Goal: Task Accomplishment & Management: Manage account settings

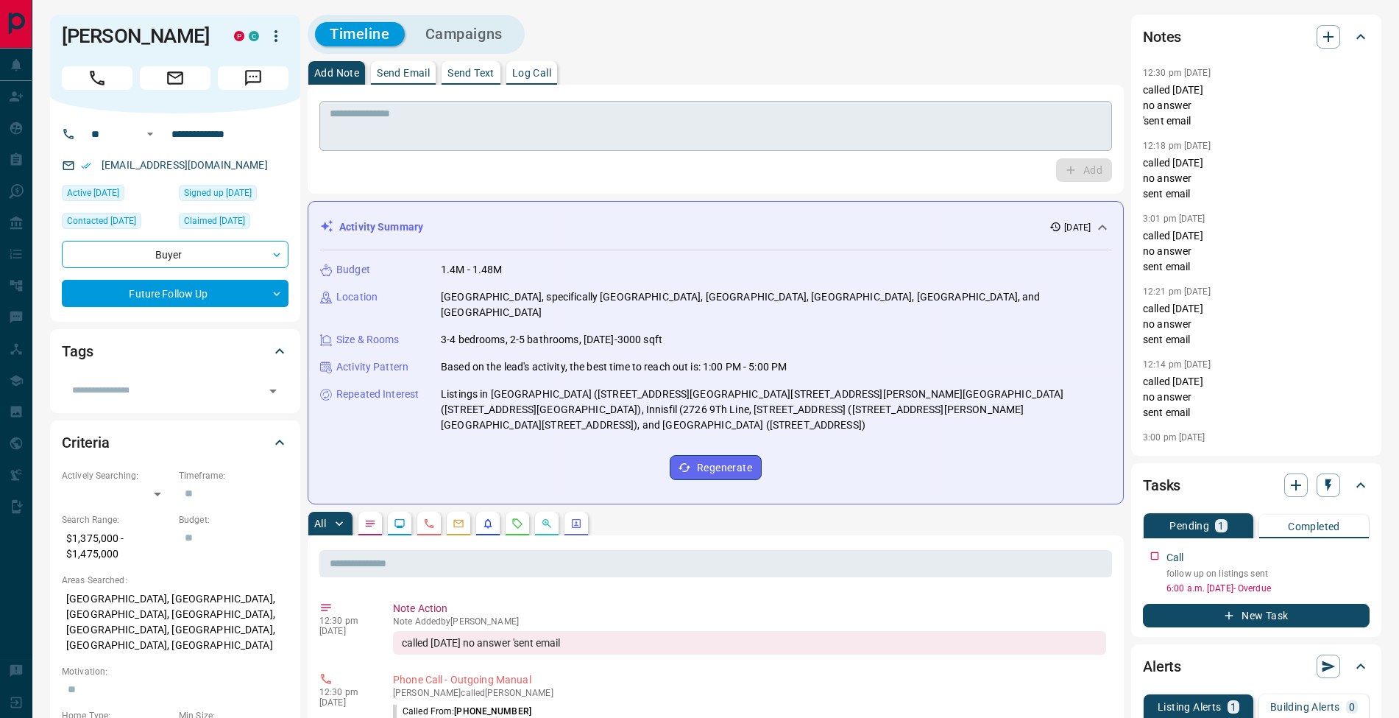
click at [522, 116] on textarea at bounding box center [716, 126] width 772 height 38
click at [1361, 555] on icon "button" at bounding box center [1360, 554] width 12 height 12
click at [1358, 575] on li "Edit" at bounding box center [1336, 581] width 65 height 22
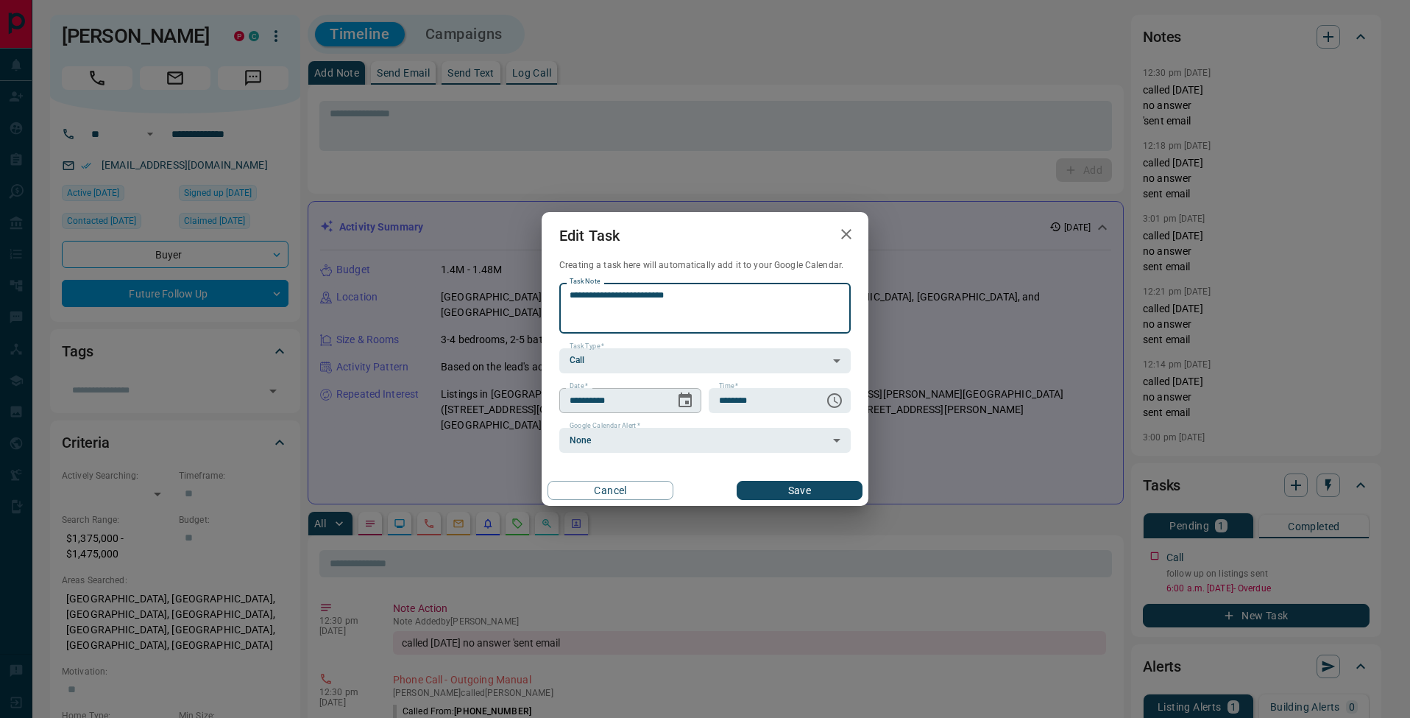
click at [688, 404] on icon "Choose date, selected date is Aug 11, 2025" at bounding box center [685, 401] width 18 height 18
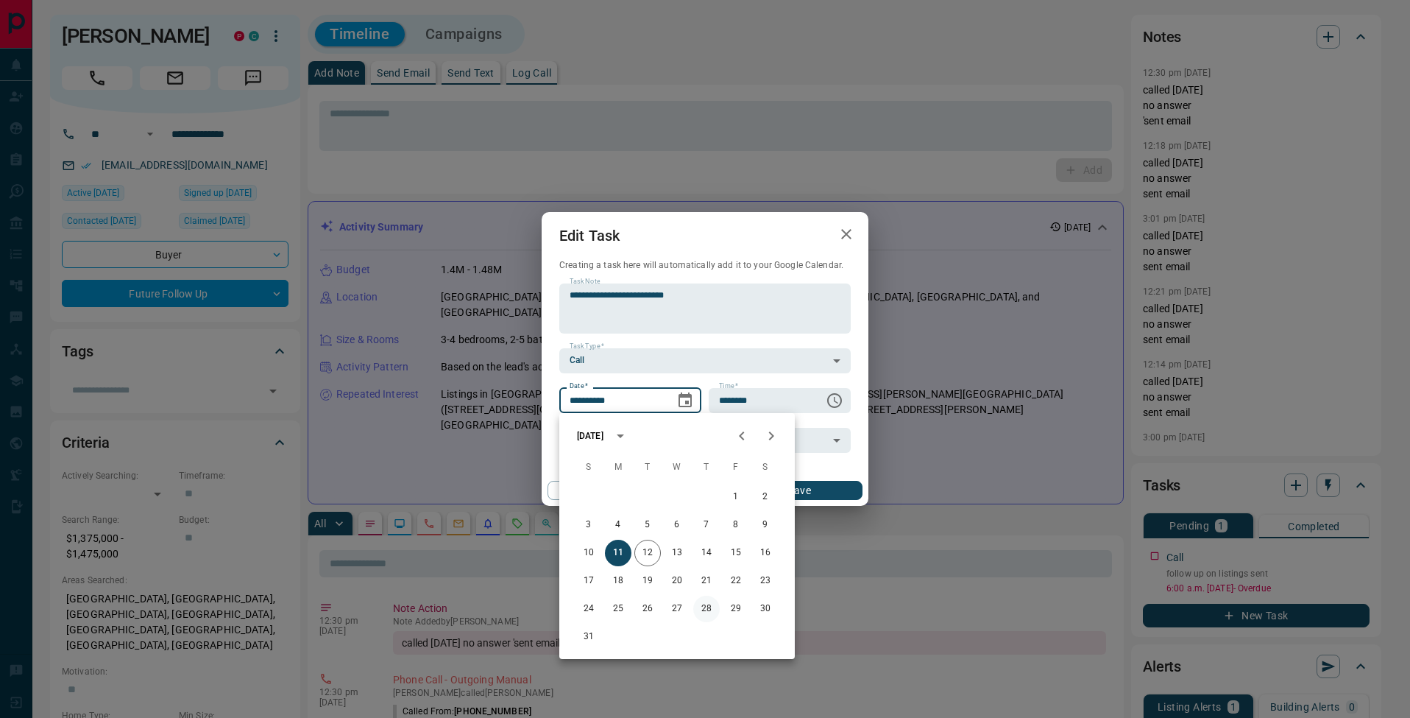
click at [712, 610] on button "28" at bounding box center [706, 609] width 27 height 27
type input "**********"
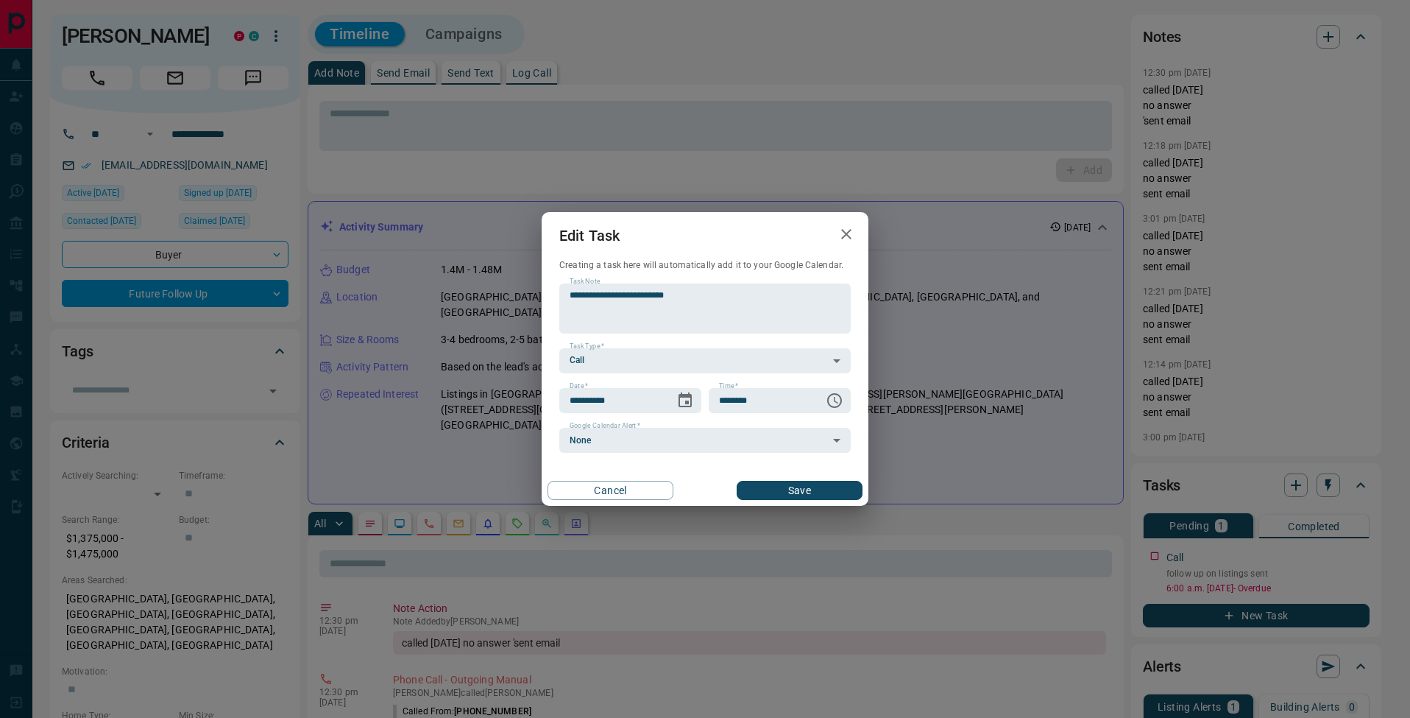
click at [830, 484] on button "Save" at bounding box center [800, 490] width 126 height 19
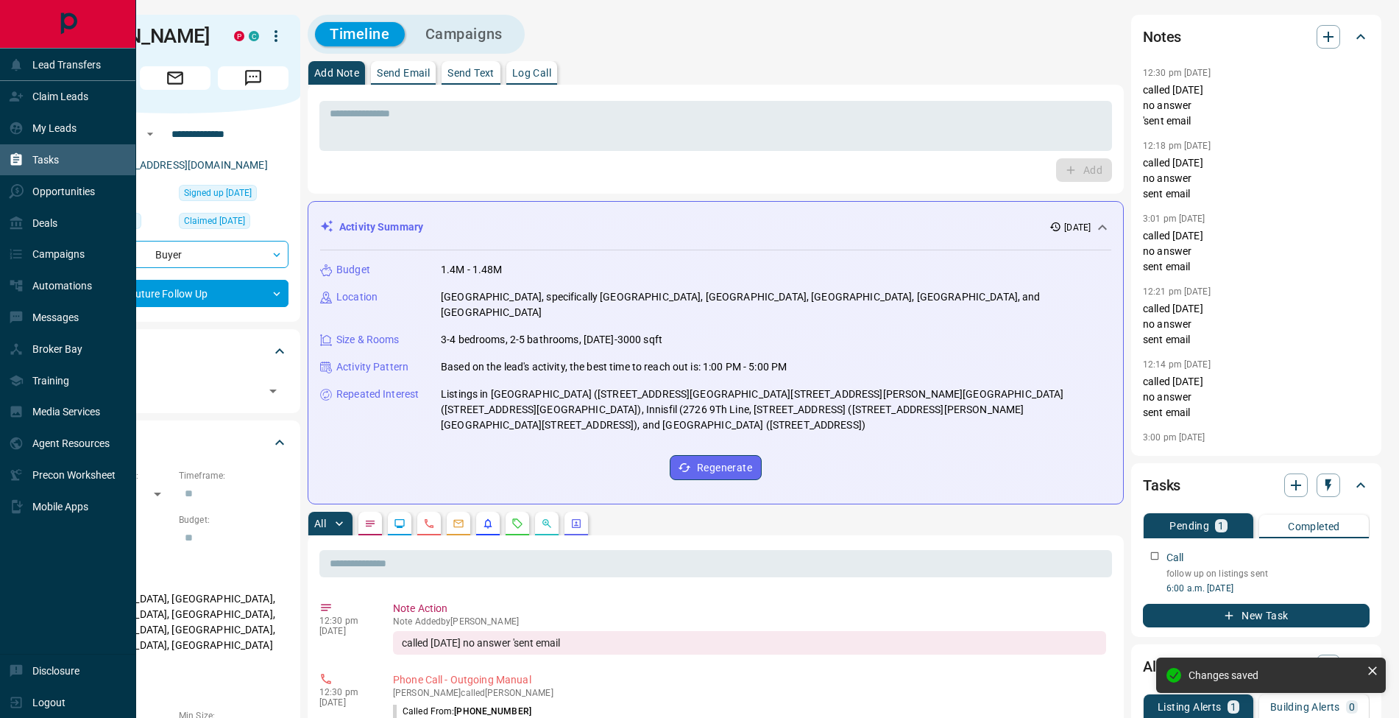
click at [17, 158] on icon at bounding box center [16, 159] width 11 height 13
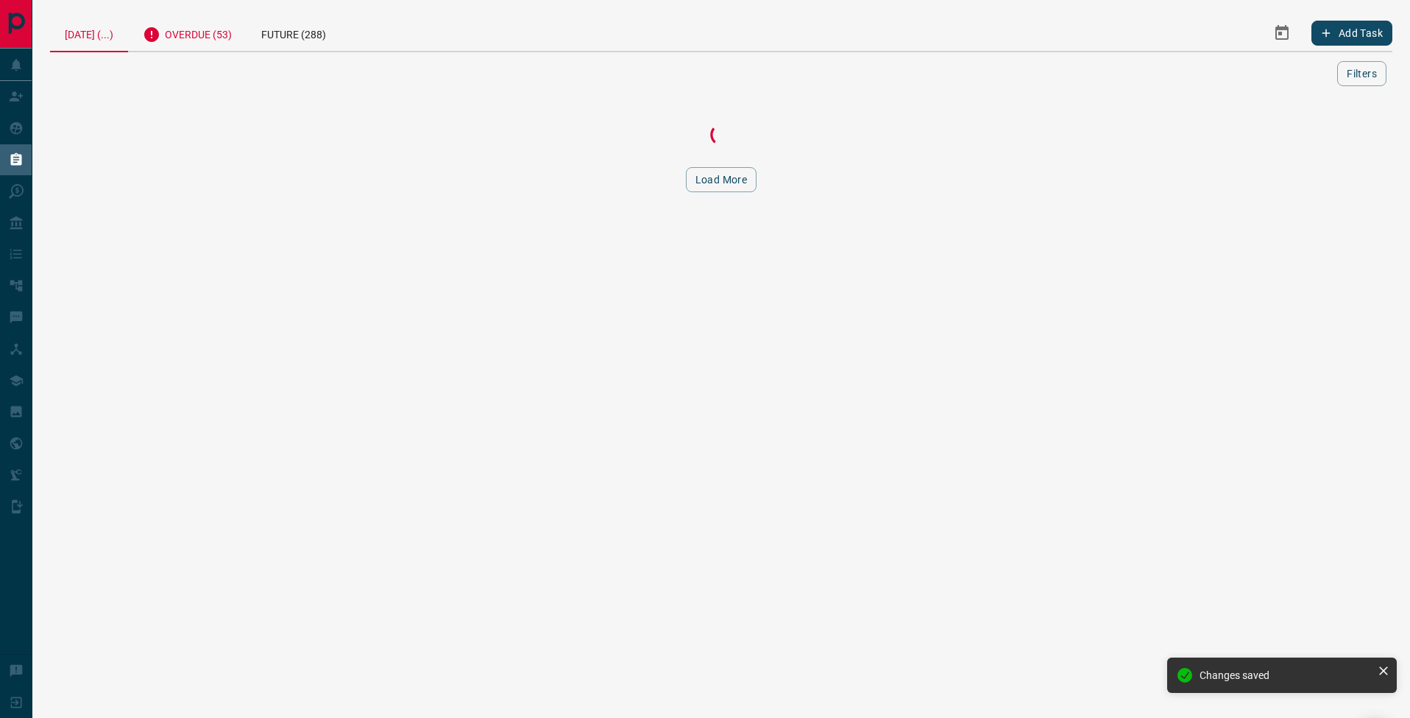
click at [211, 36] on div "Overdue (53)" at bounding box center [187, 33] width 119 height 36
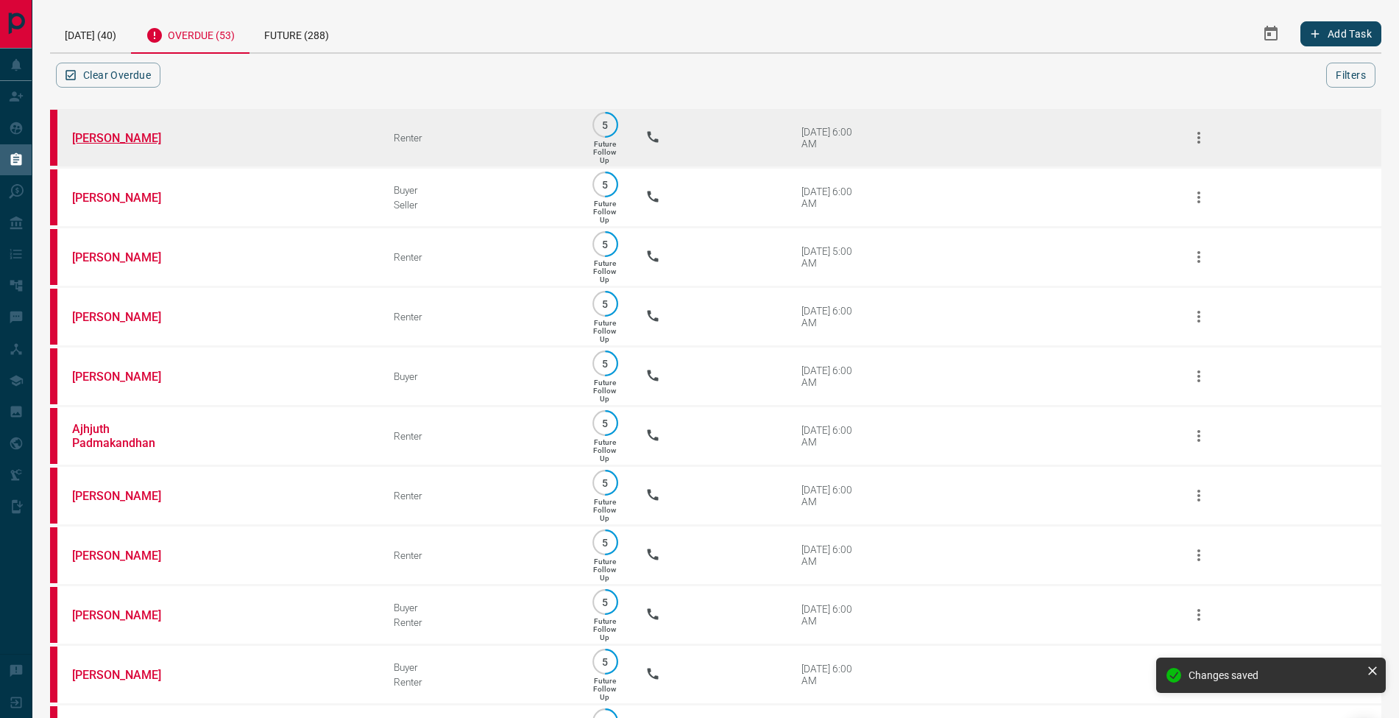
click at [127, 137] on link "[PERSON_NAME]" at bounding box center [127, 138] width 110 height 14
